Goal: Information Seeking & Learning: Learn about a topic

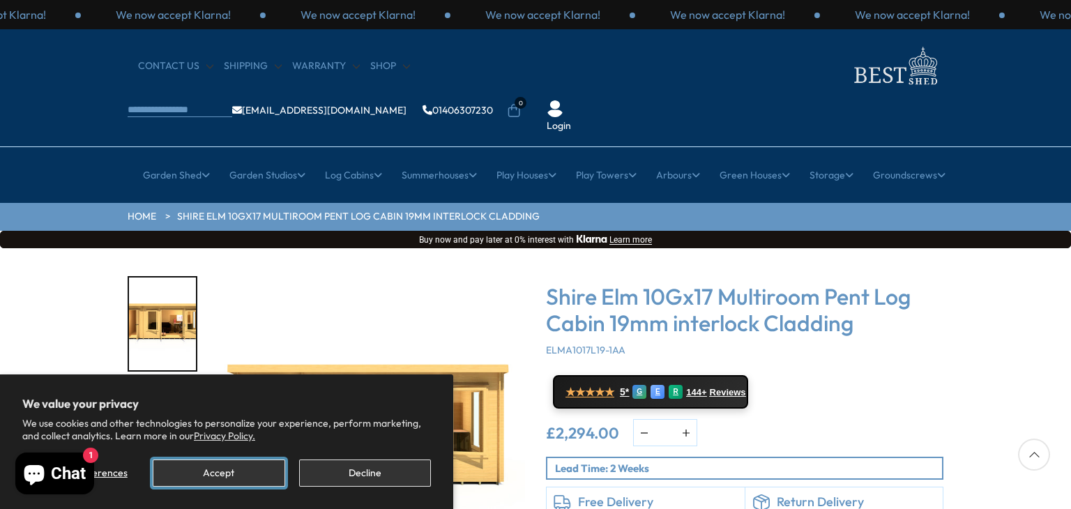
click at [262, 473] on button "Accept" at bounding box center [219, 472] width 132 height 27
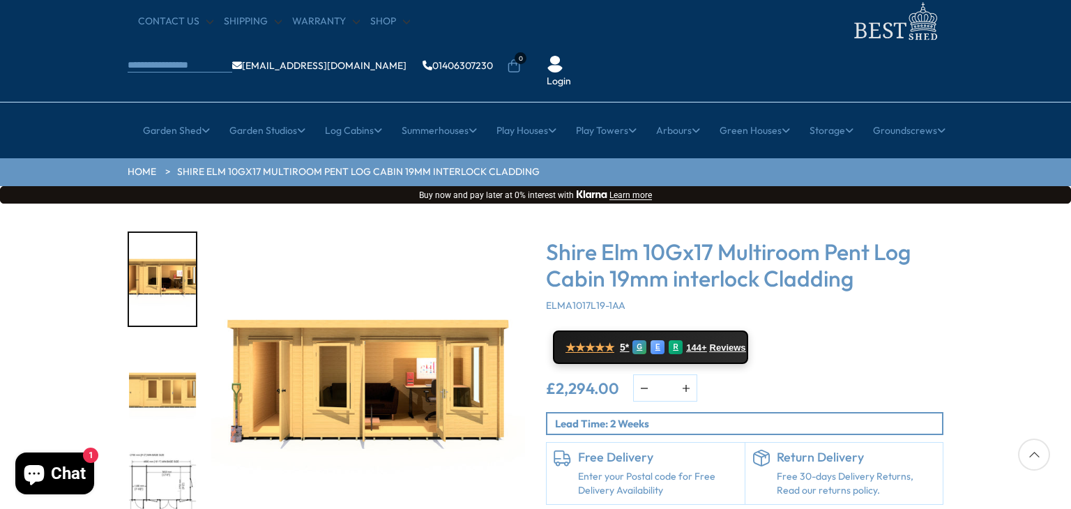
scroll to position [70, 0]
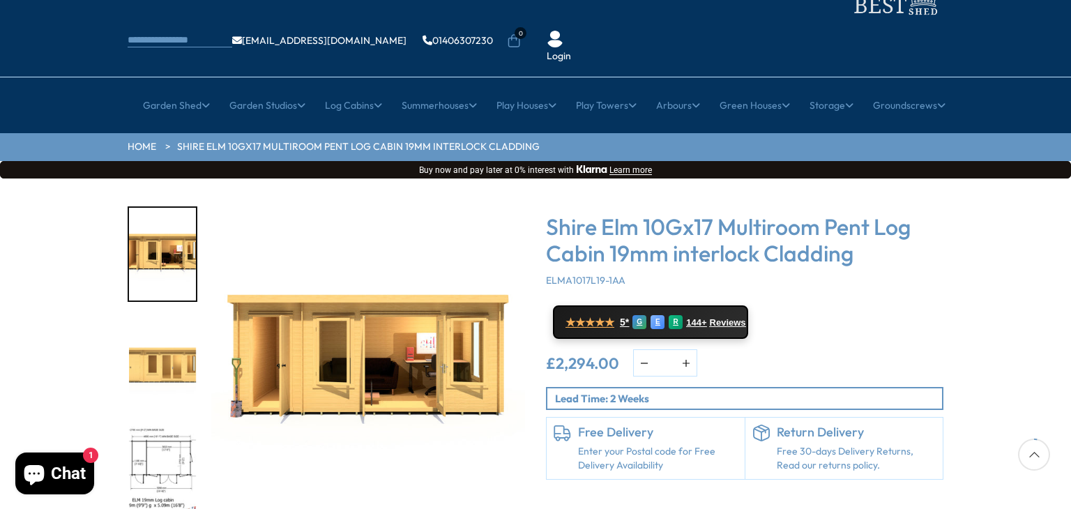
click at [165, 317] on img "2 / 10" at bounding box center [162, 363] width 67 height 93
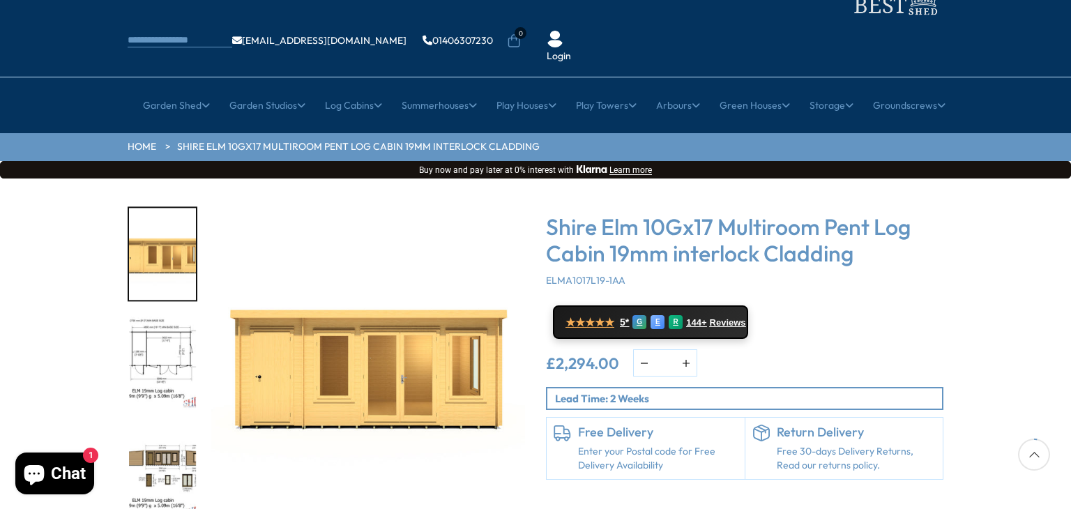
click at [167, 439] on img "4 / 10" at bounding box center [162, 472] width 67 height 93
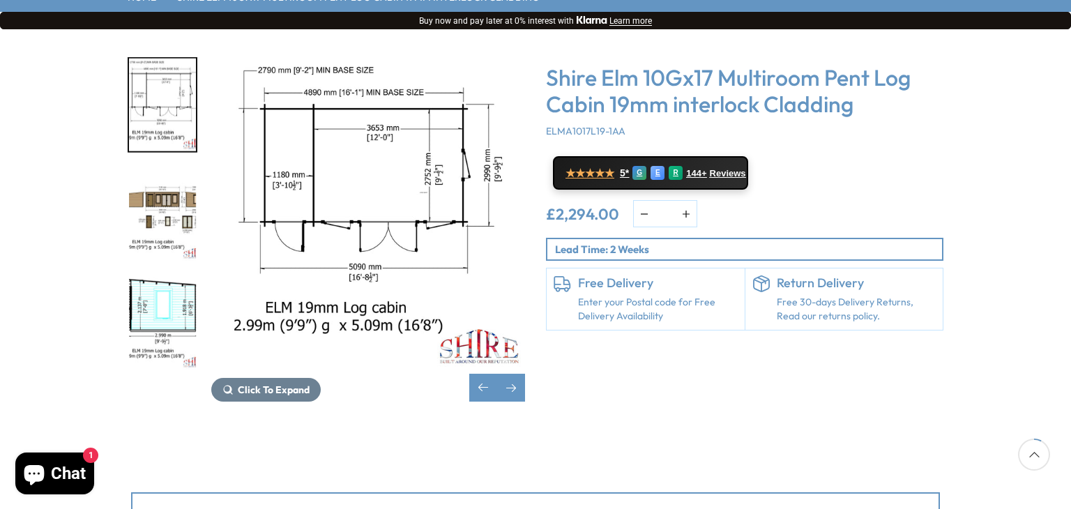
scroll to position [139, 0]
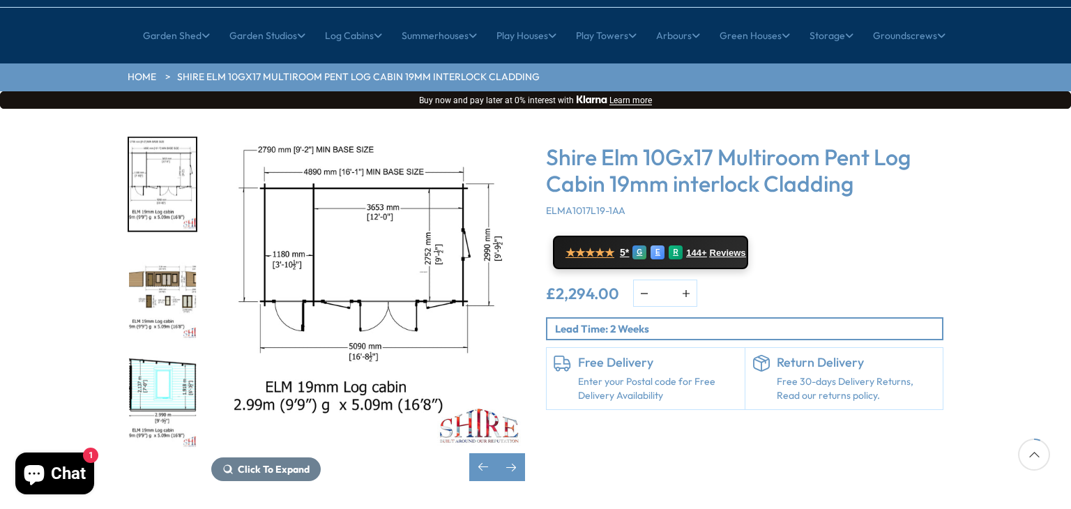
click at [147, 141] on img "3 / 10" at bounding box center [162, 184] width 67 height 93
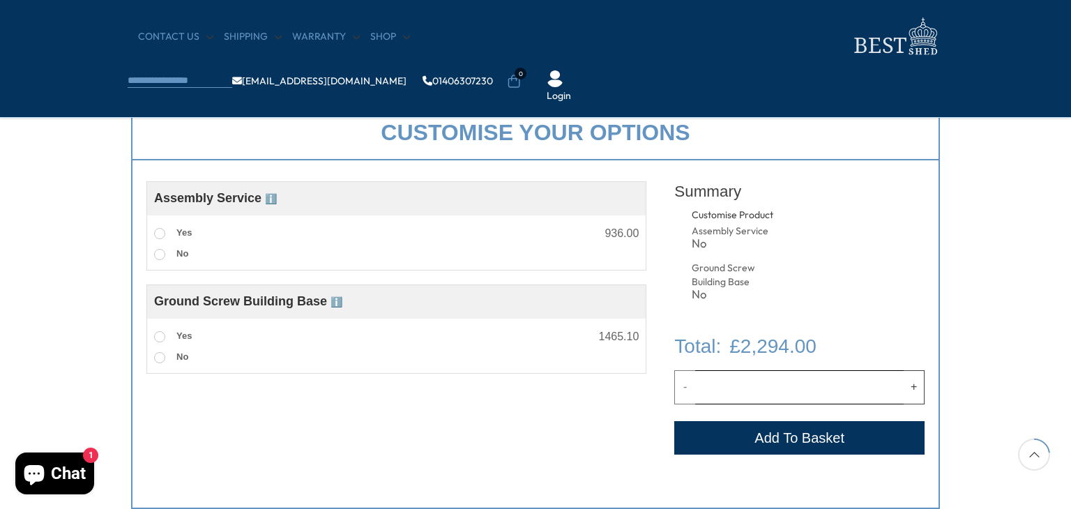
scroll to position [418, 0]
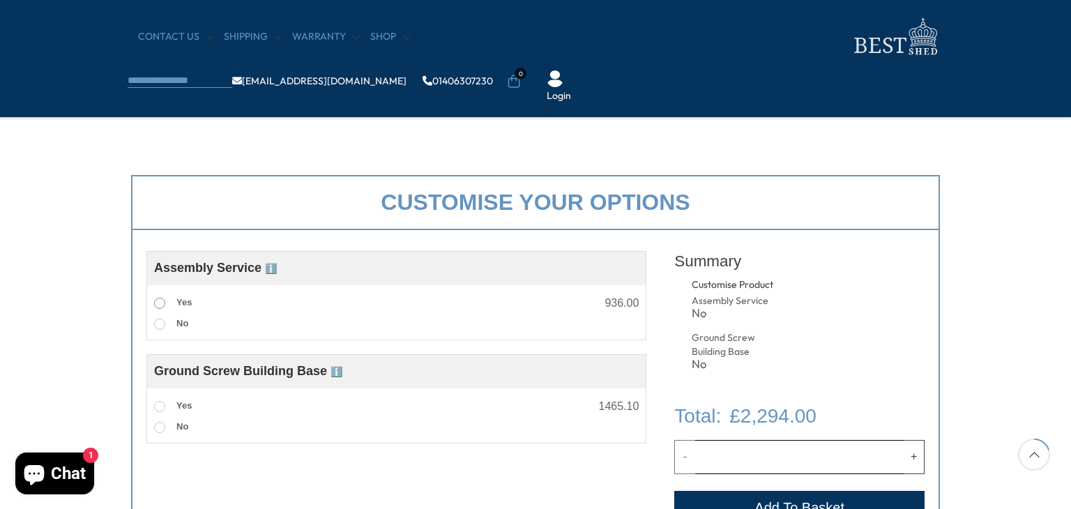
click at [162, 300] on span at bounding box center [159, 303] width 11 height 11
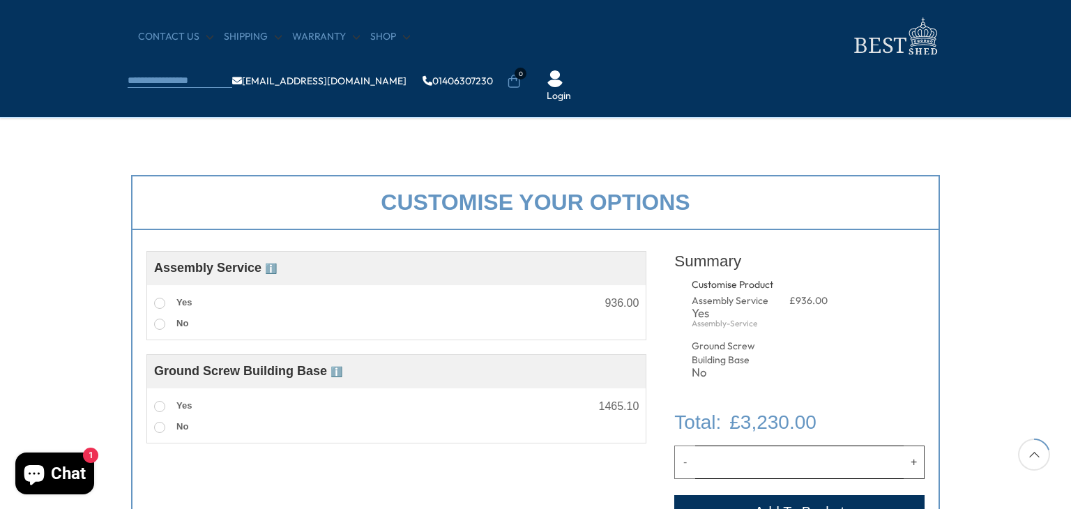
click at [162, 300] on span at bounding box center [159, 303] width 11 height 11
click at [158, 321] on span at bounding box center [159, 324] width 11 height 11
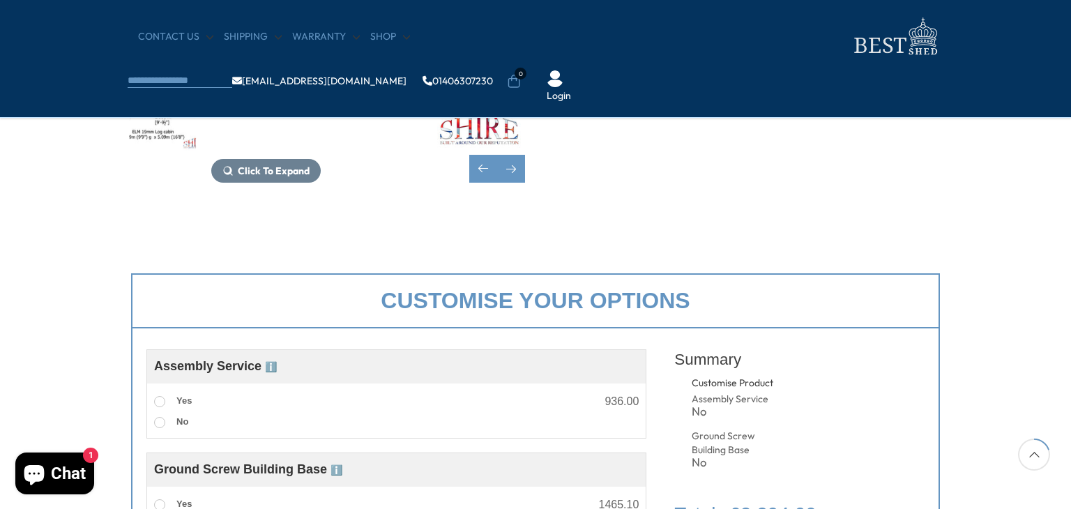
scroll to position [279, 0]
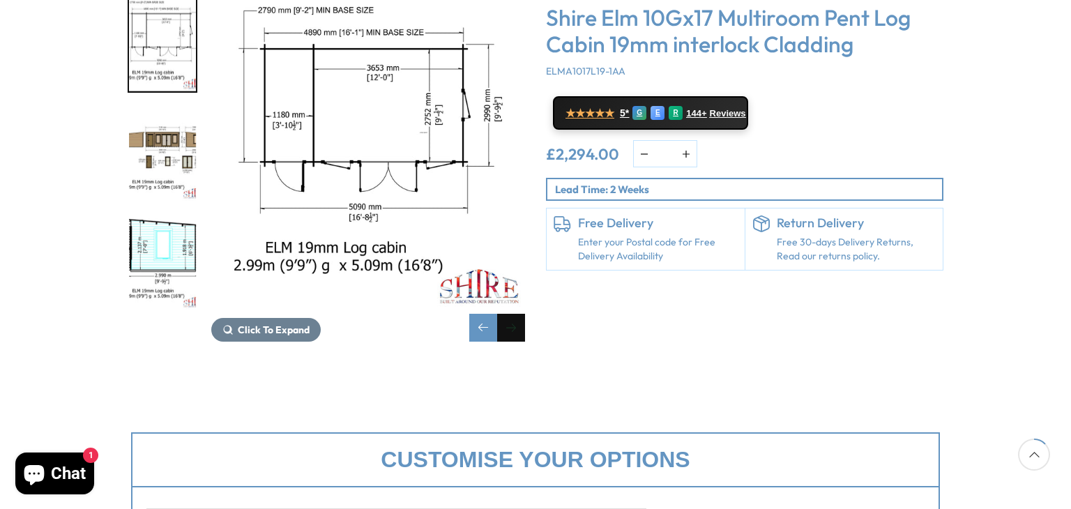
click at [509, 314] on div "Next slide" at bounding box center [511, 328] width 28 height 28
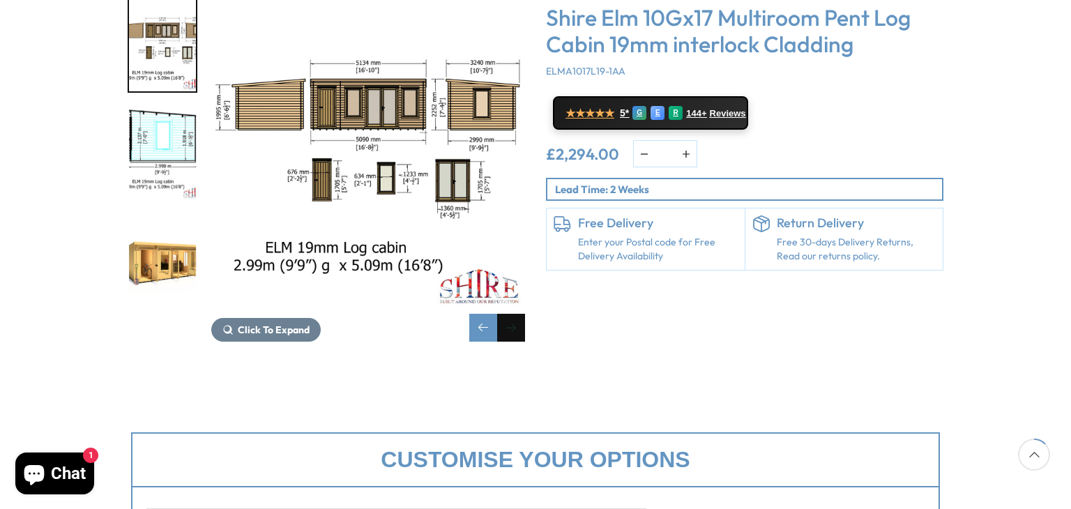
click at [509, 314] on div "Next slide" at bounding box center [511, 328] width 28 height 28
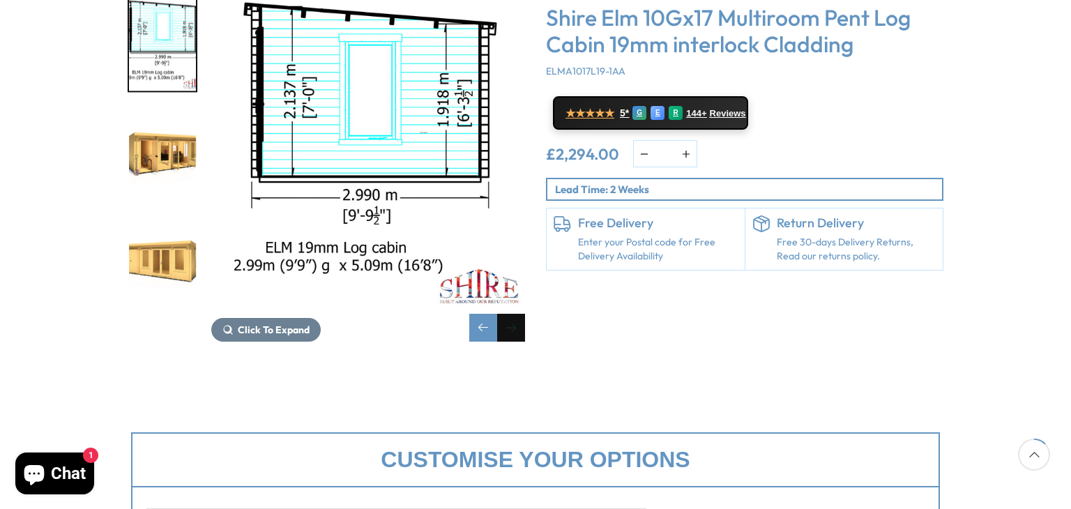
click at [509, 314] on div "Next slide" at bounding box center [511, 328] width 28 height 28
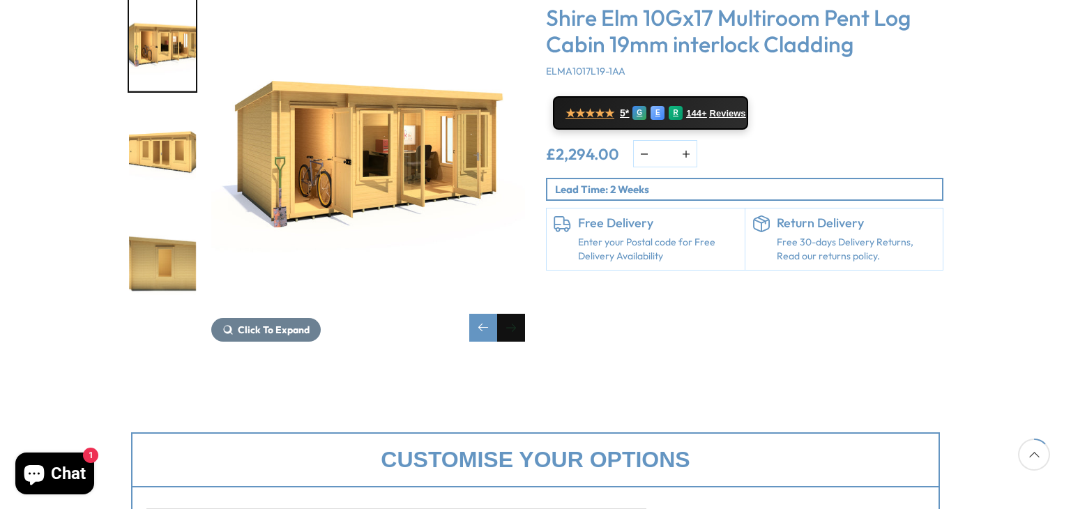
click at [510, 314] on div "Next slide" at bounding box center [511, 328] width 28 height 28
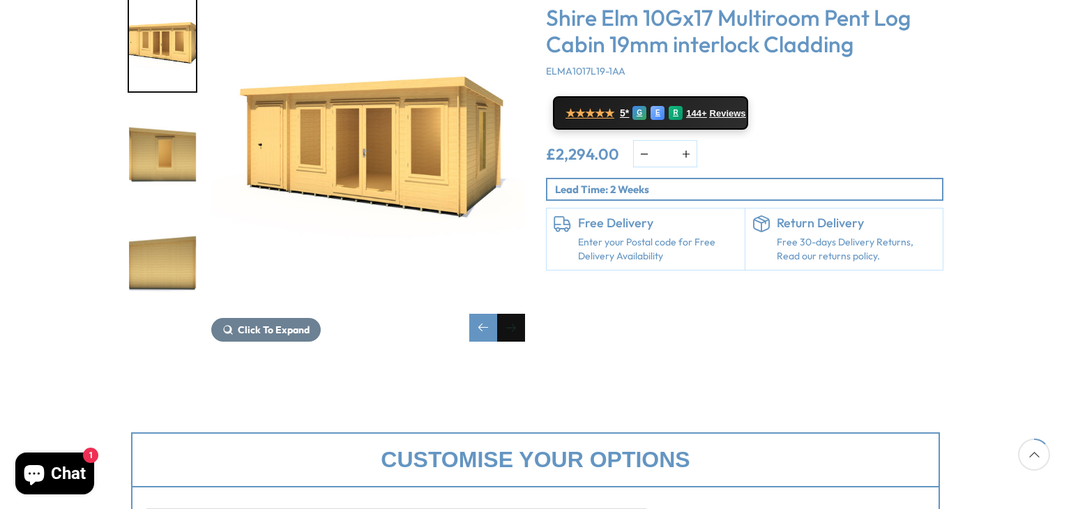
click at [510, 314] on div "Next slide" at bounding box center [511, 328] width 28 height 28
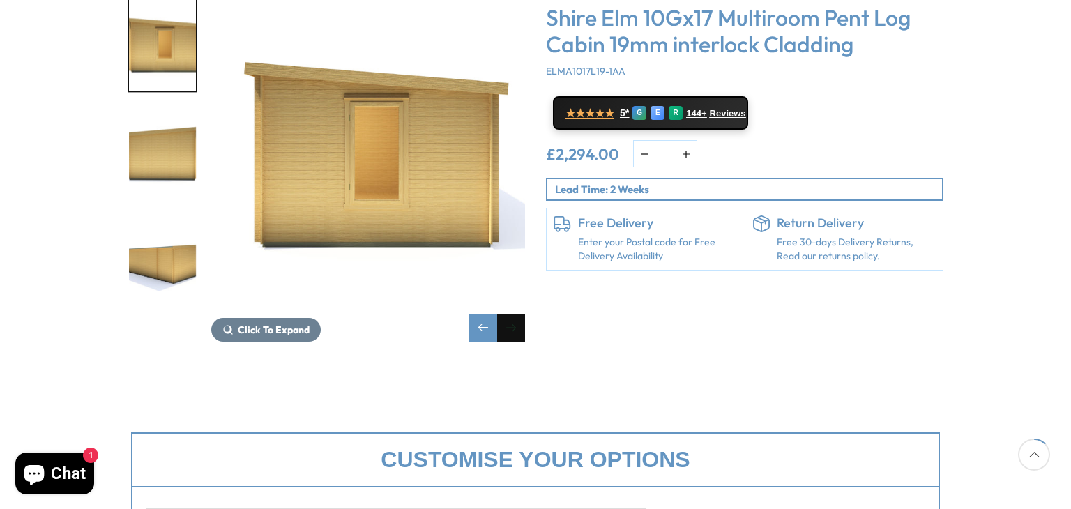
click at [510, 314] on div "Next slide" at bounding box center [511, 328] width 28 height 28
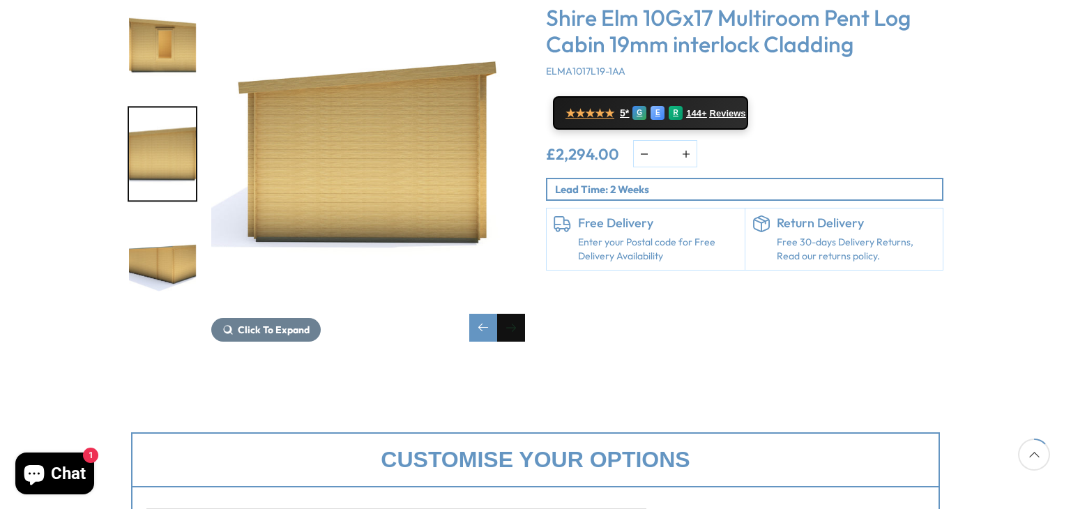
click at [510, 314] on div "Next slide" at bounding box center [511, 328] width 28 height 28
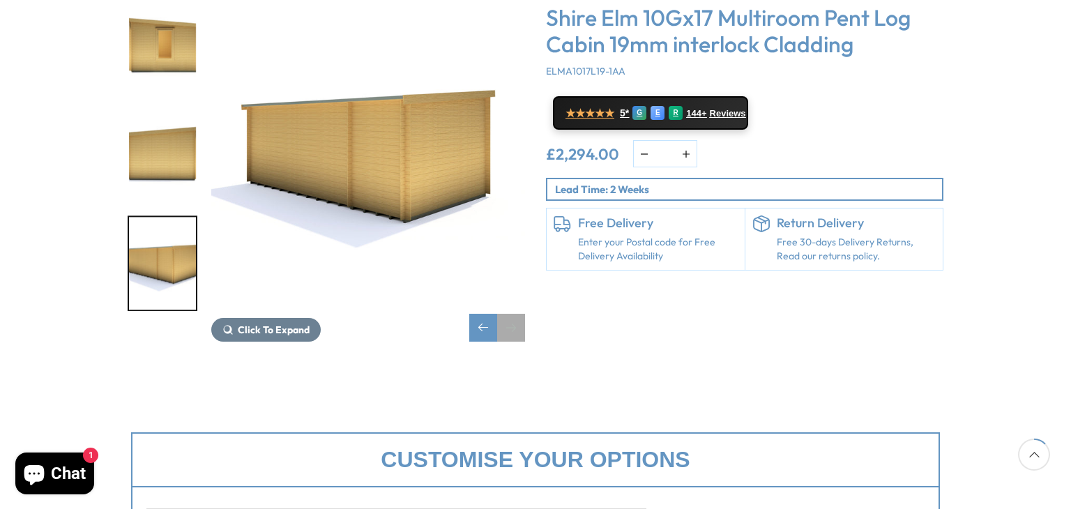
click at [510, 314] on div "Next slide" at bounding box center [511, 328] width 28 height 28
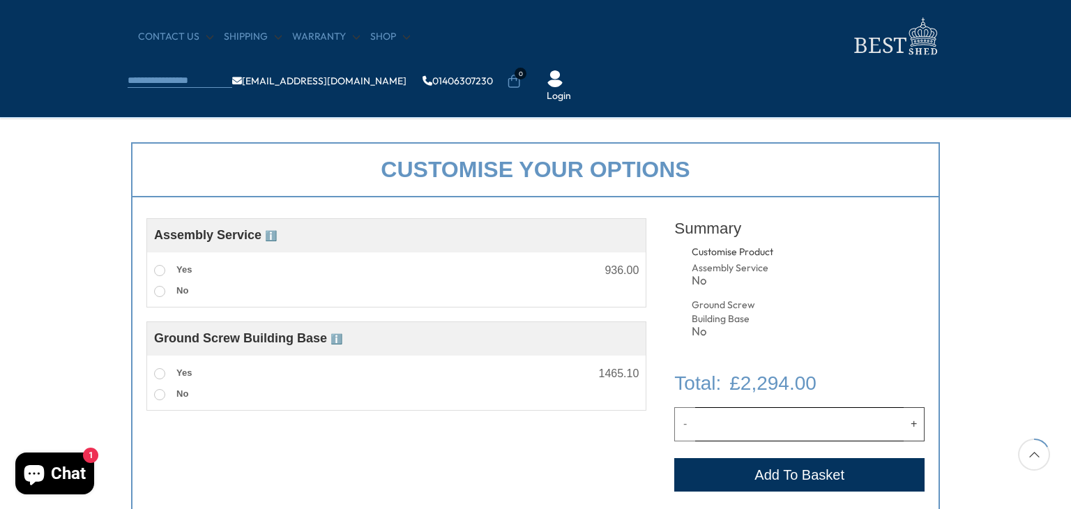
scroll to position [488, 0]
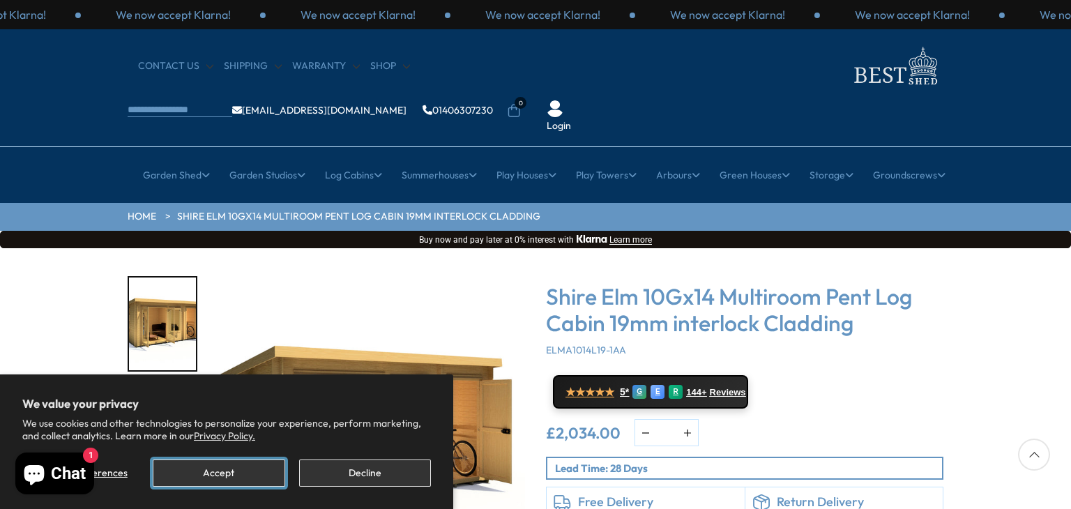
click at [243, 466] on button "Accept" at bounding box center [219, 472] width 132 height 27
